Goal: Information Seeking & Learning: Find contact information

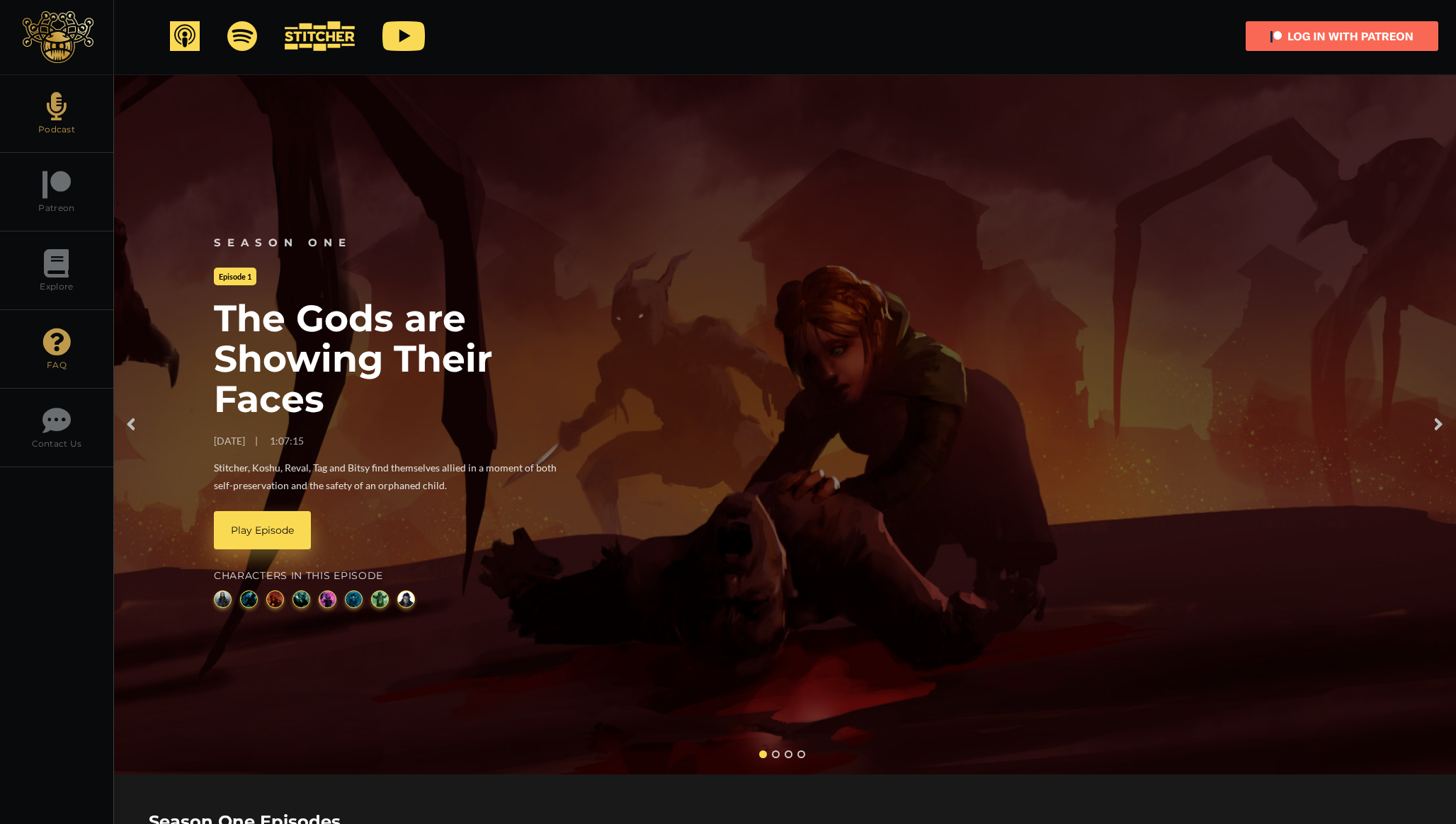
click at [69, 363] on link "FAQ" at bounding box center [56, 349] width 113 height 78
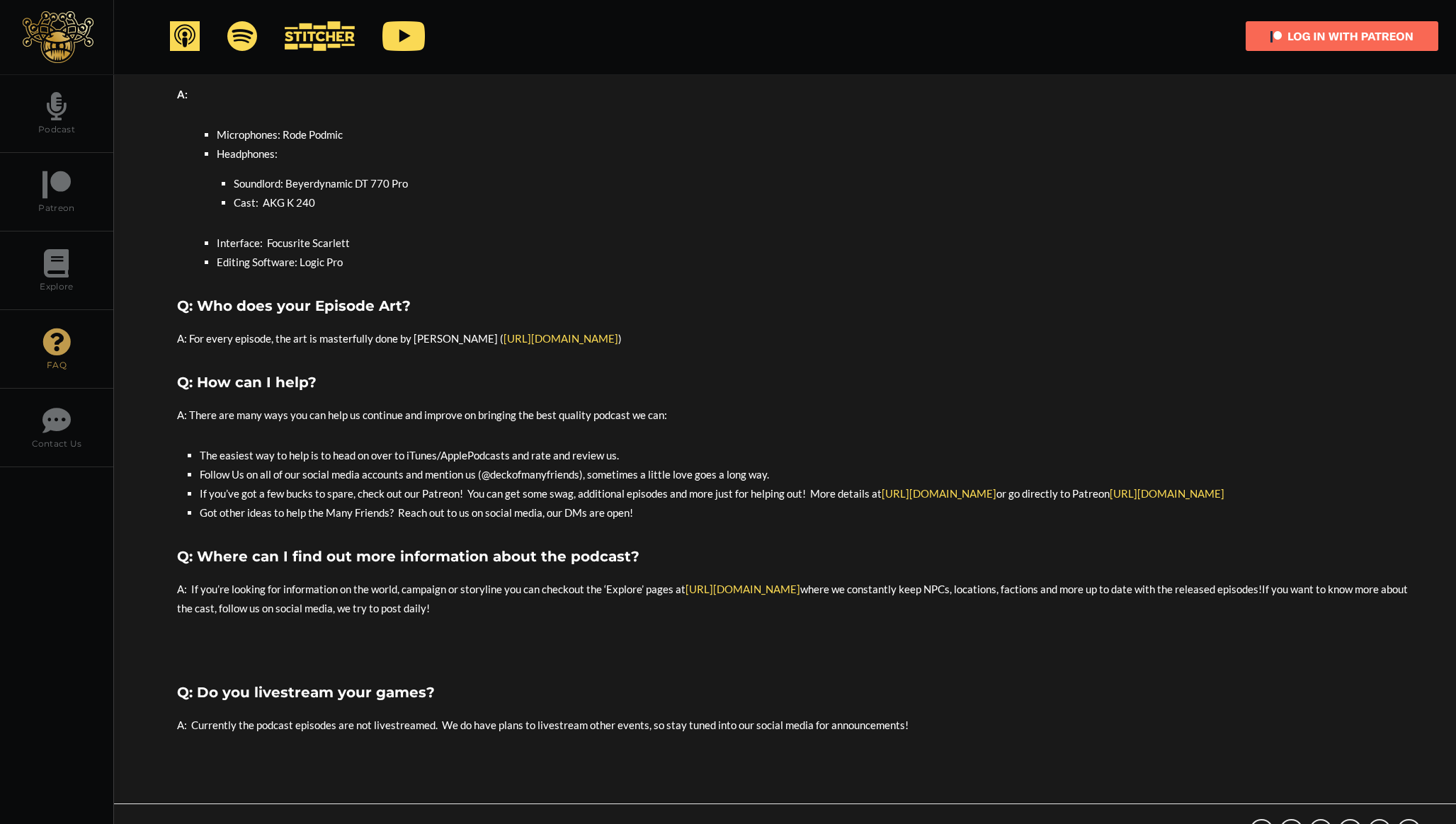
scroll to position [408, 0]
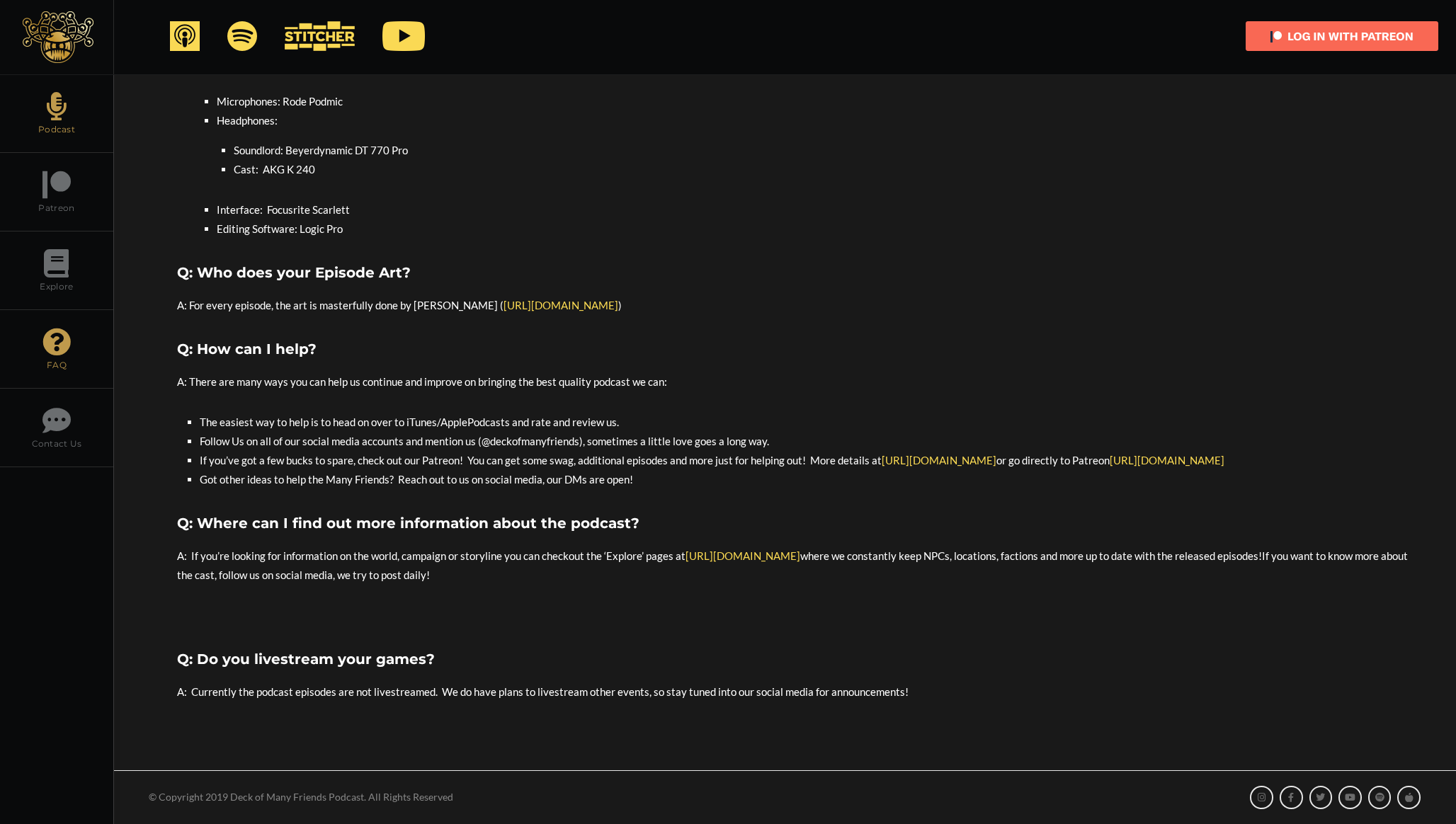
click at [59, 109] on icon at bounding box center [57, 106] width 20 height 28
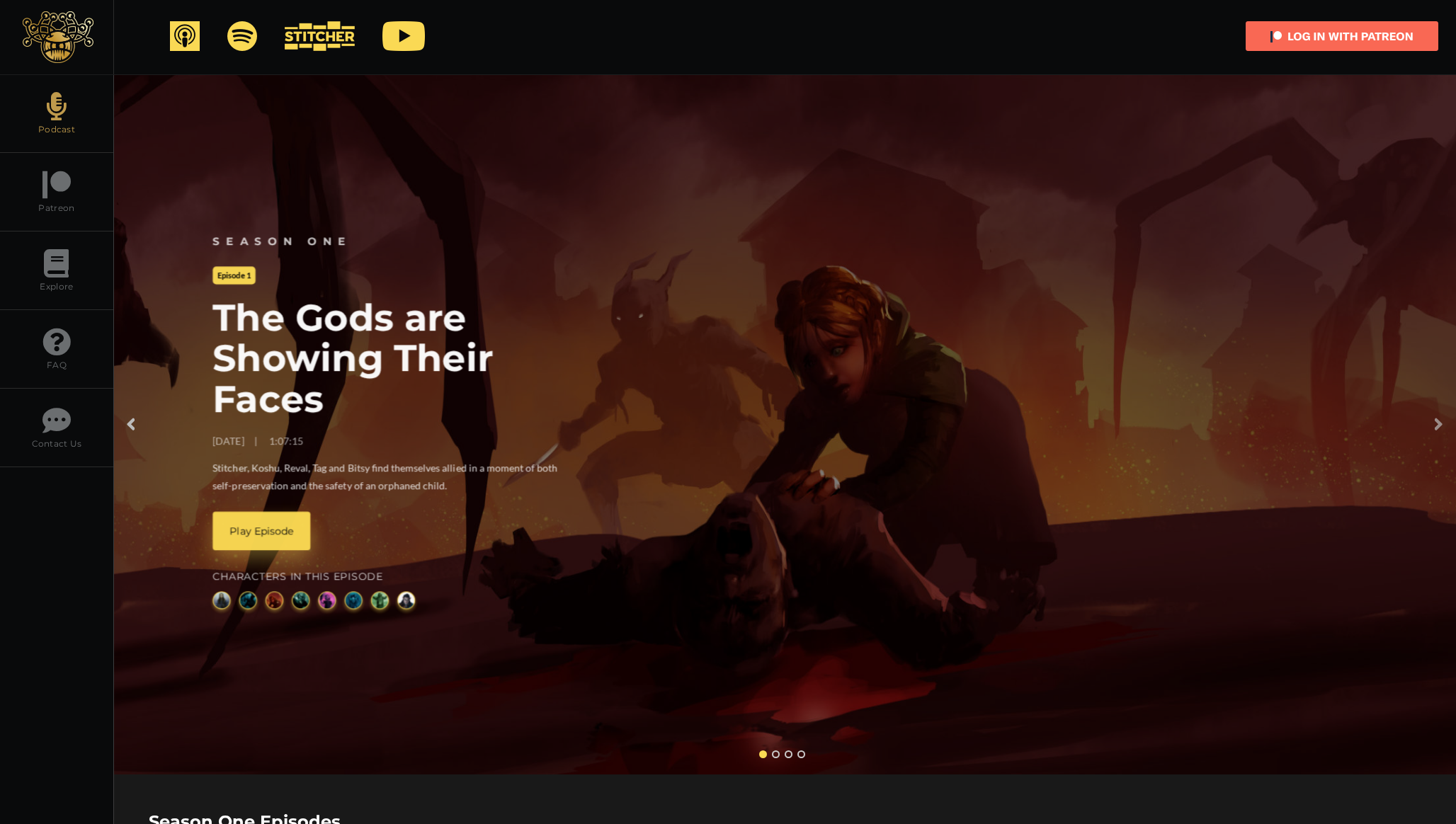
click at [1435, 421] on link at bounding box center [1445, 425] width 21 height 28
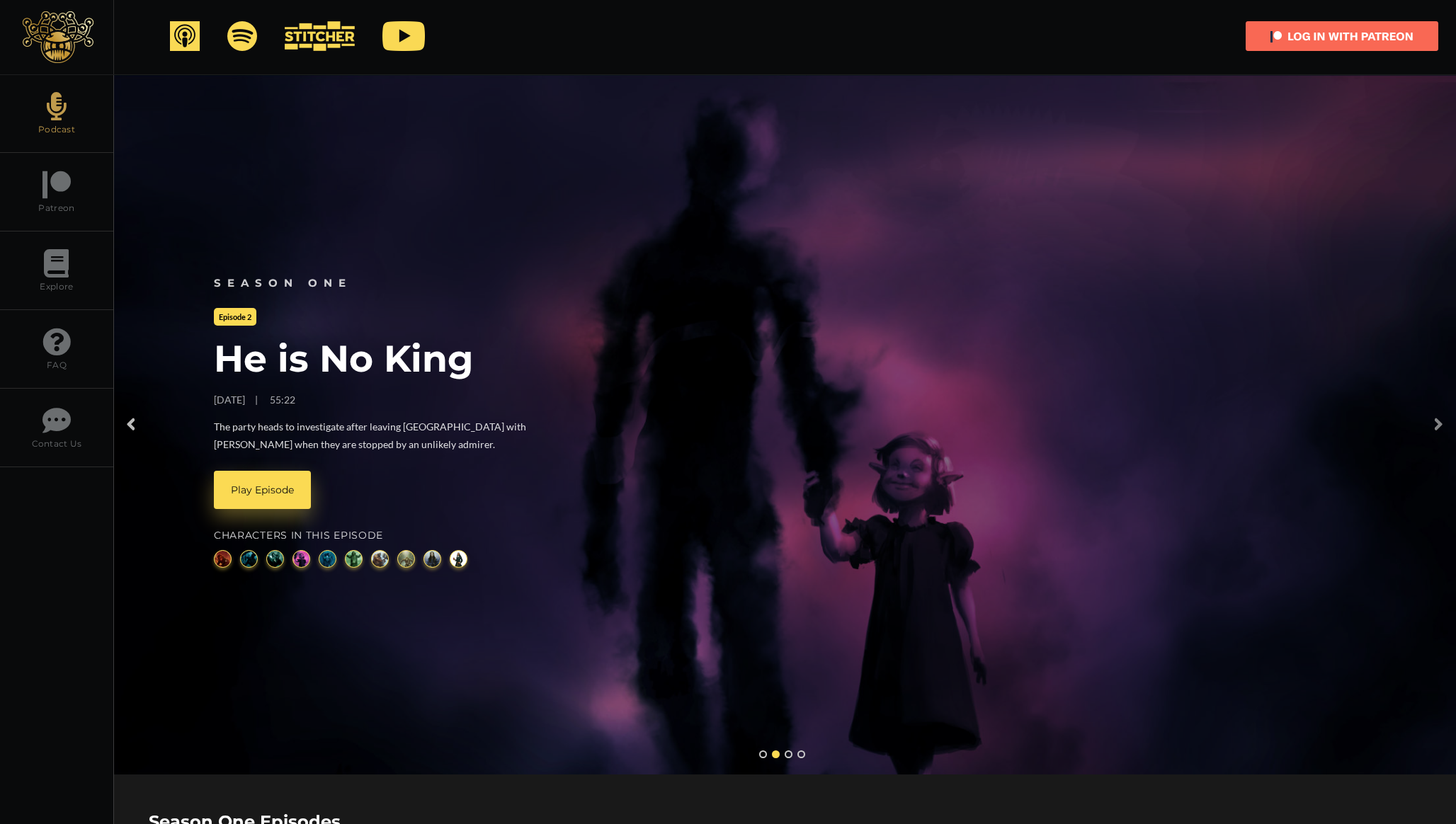
click at [1435, 421] on link at bounding box center [1445, 425] width 21 height 28
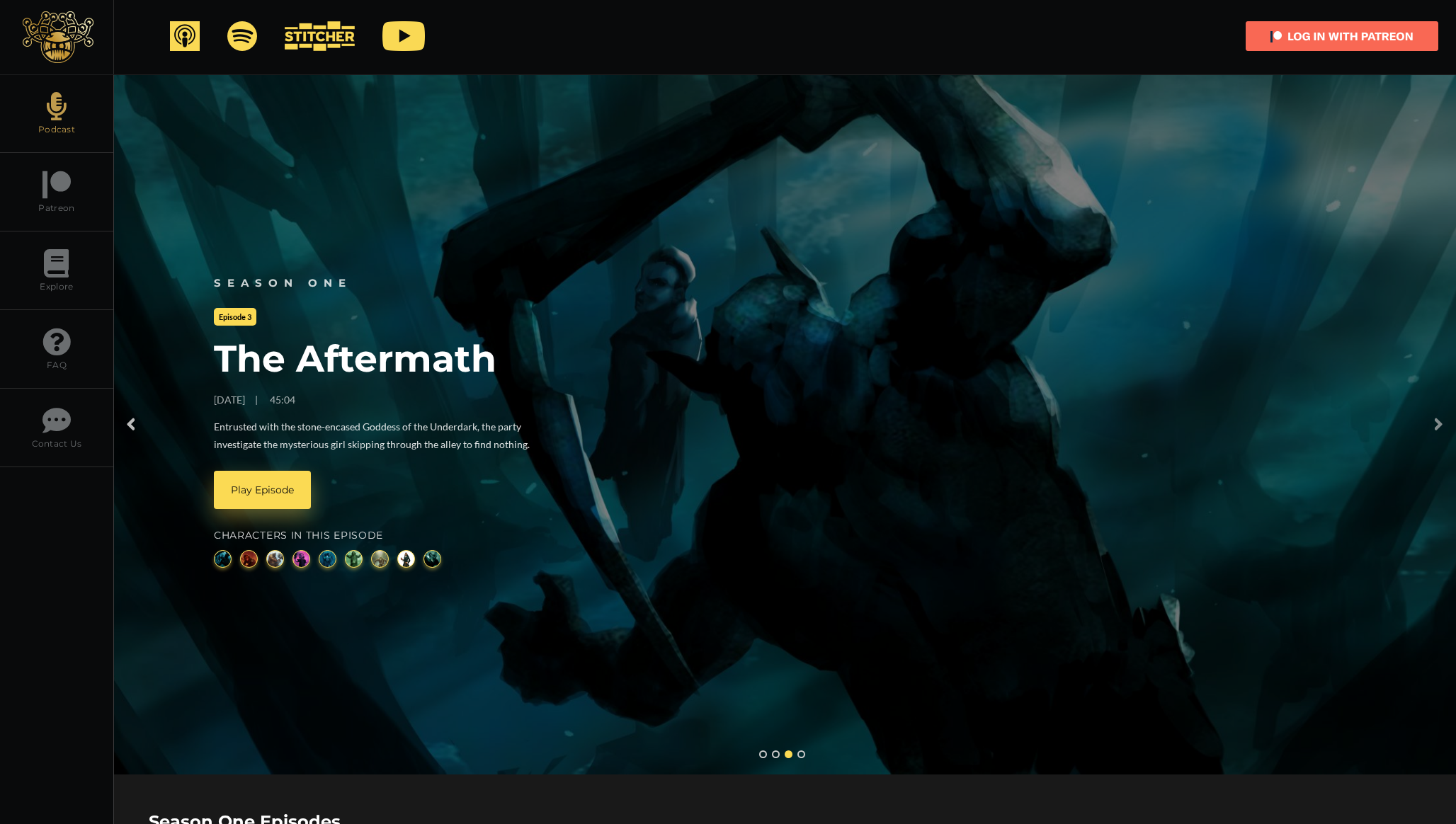
click at [1435, 421] on link at bounding box center [1445, 425] width 21 height 28
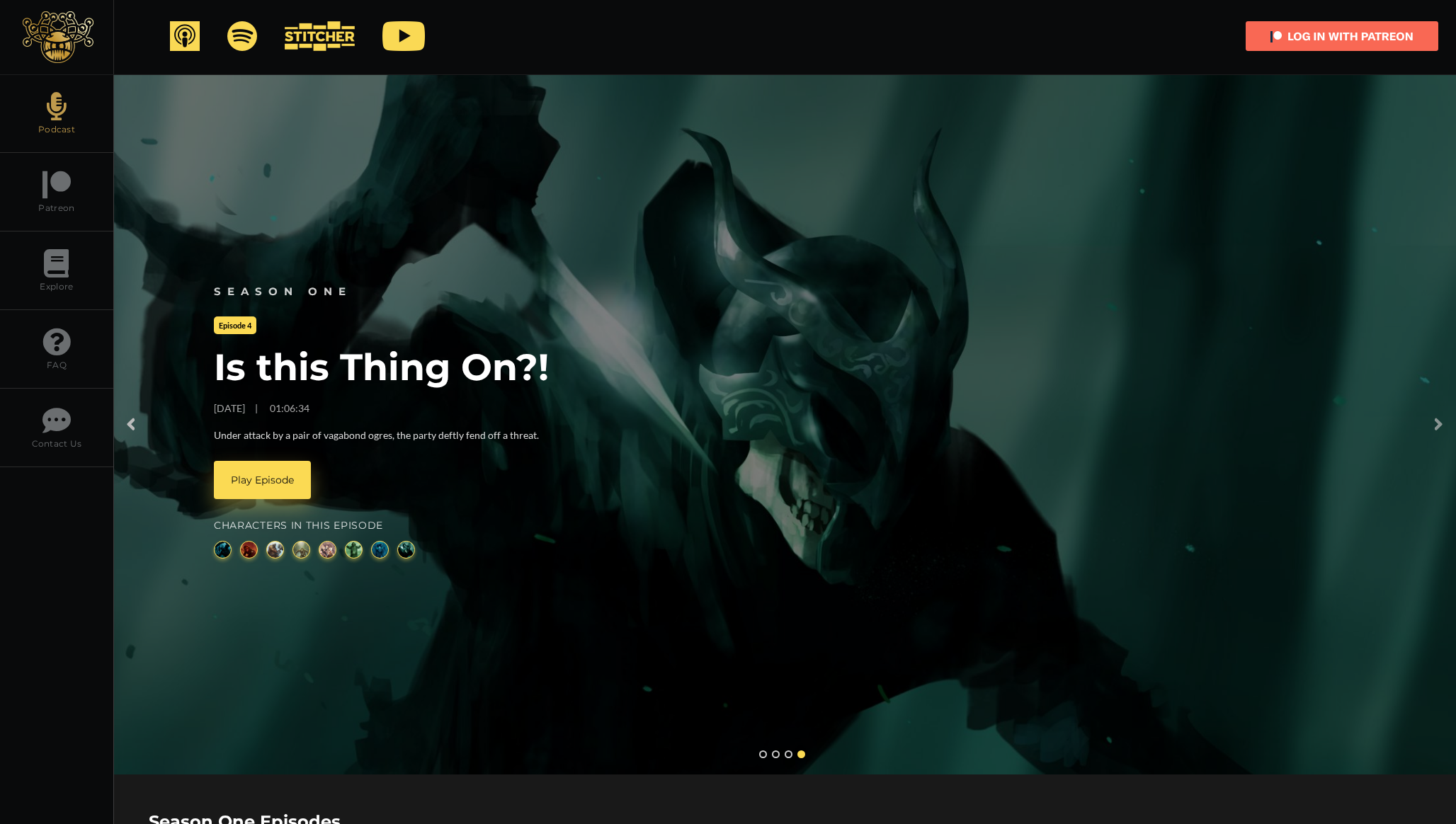
click at [1435, 421] on link at bounding box center [1445, 425] width 21 height 28
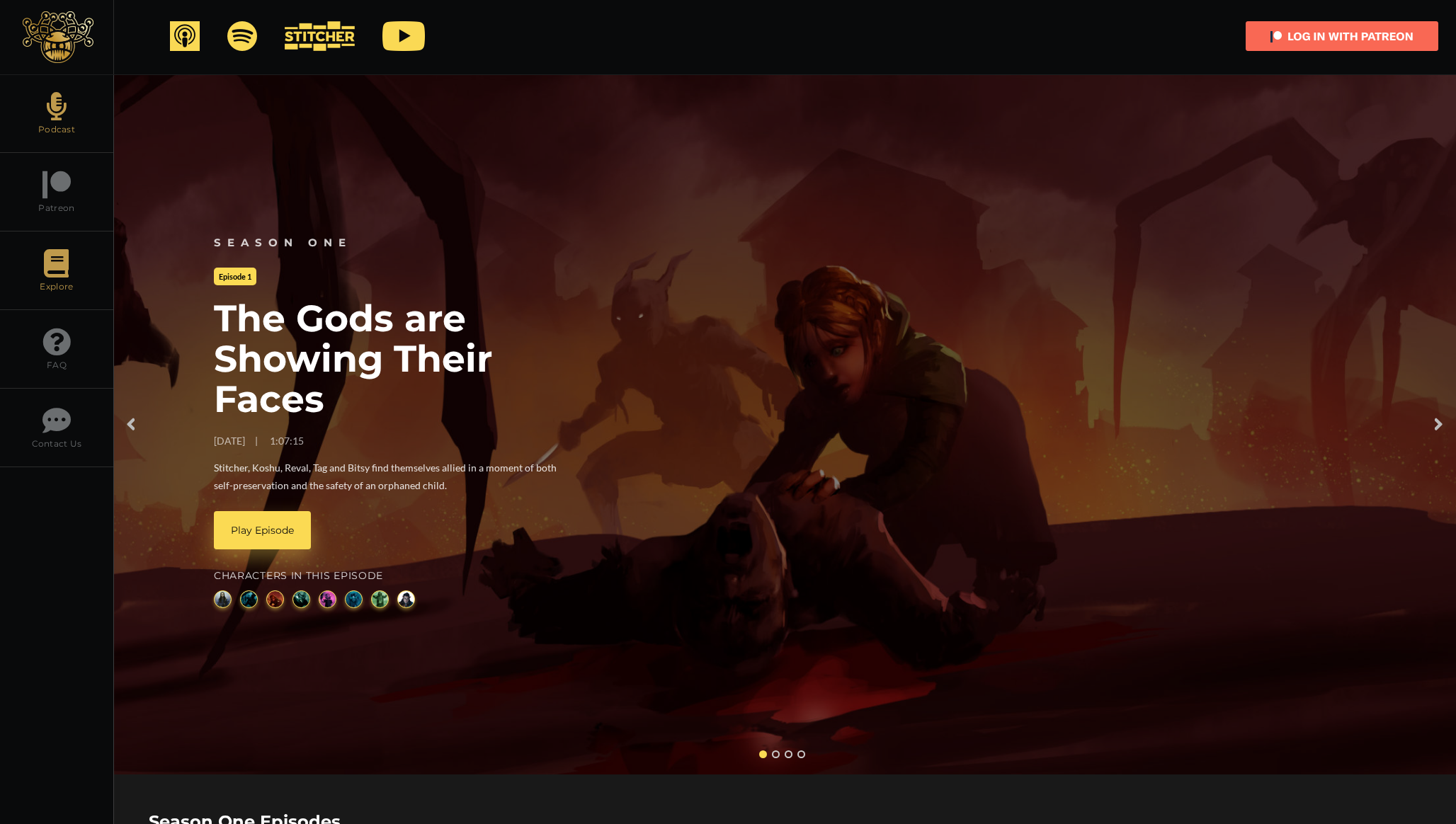
click at [56, 268] on icon at bounding box center [56, 263] width 25 height 28
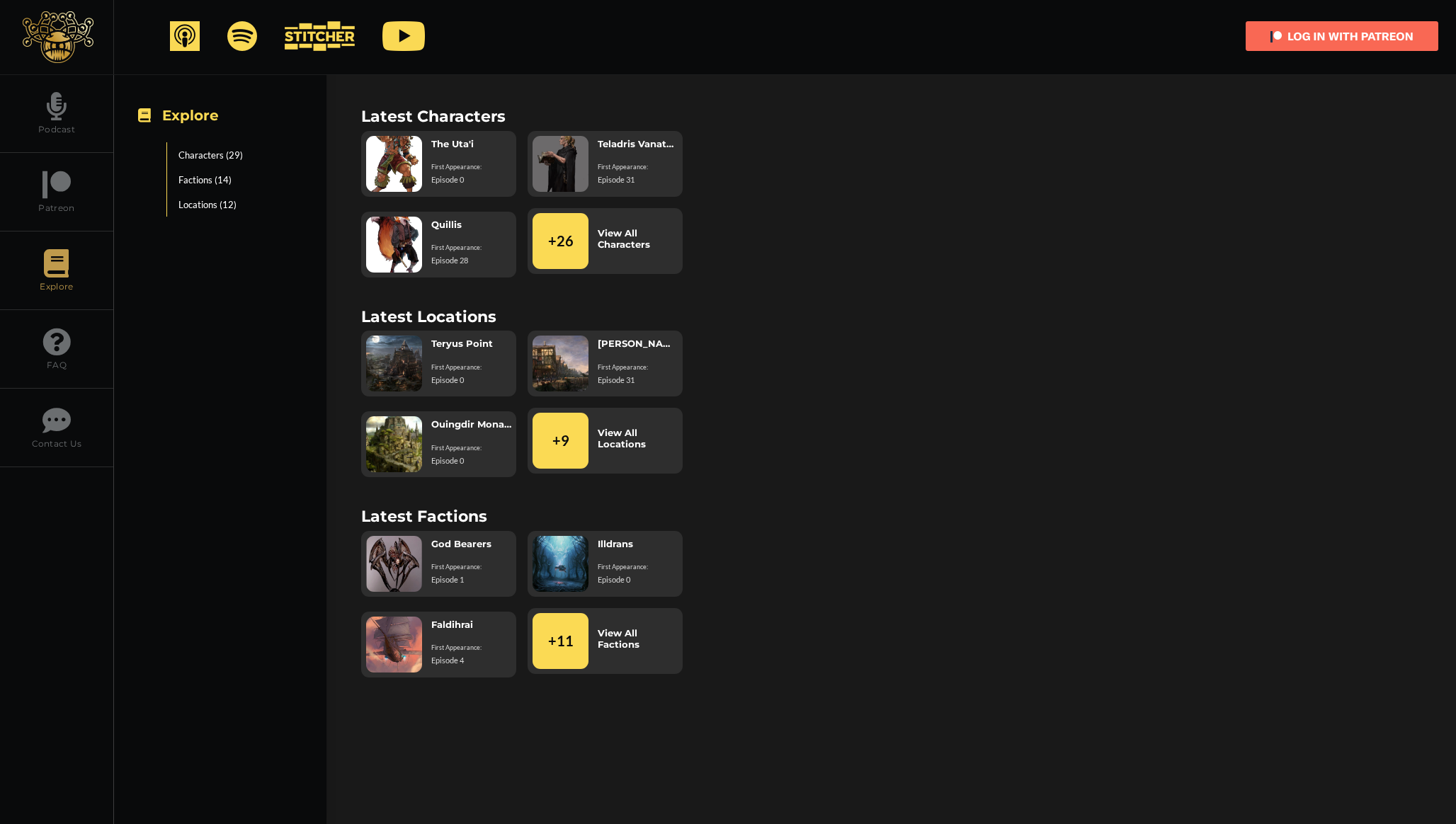
click at [406, 43] on img at bounding box center [404, 36] width 43 height 30
click at [66, 443] on span "Contact Us" at bounding box center [56, 428] width 113 height 42
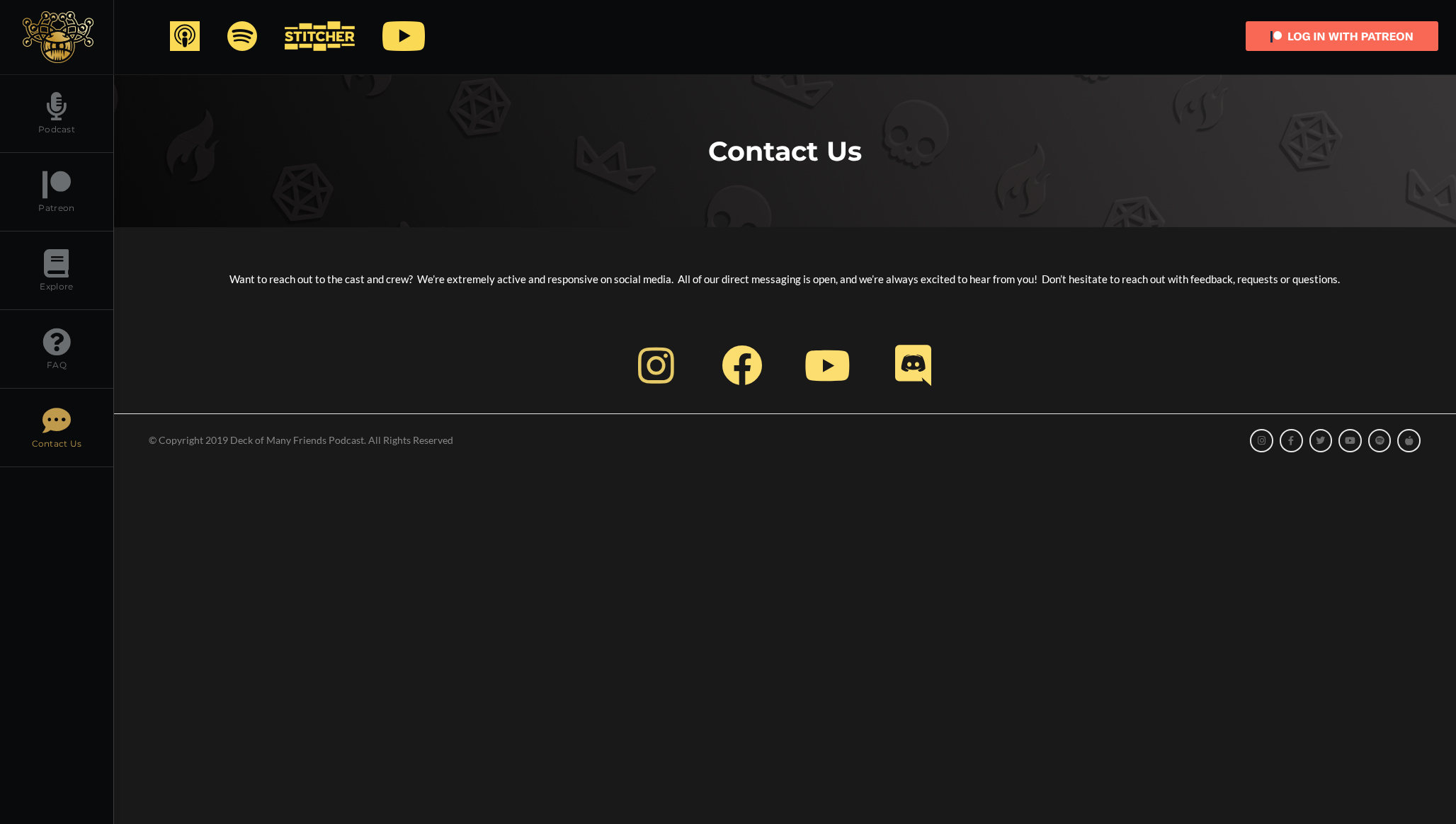
click at [651, 357] on icon at bounding box center [656, 365] width 41 height 41
